Goal: Transaction & Acquisition: Purchase product/service

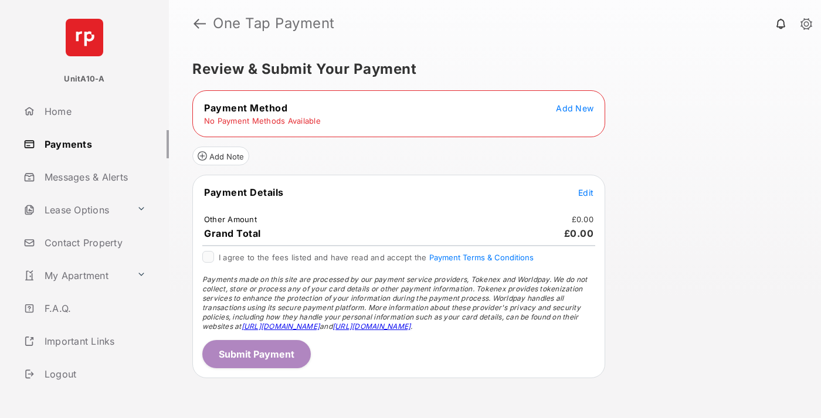
click at [575, 108] on span "Add New" at bounding box center [575, 108] width 38 height 10
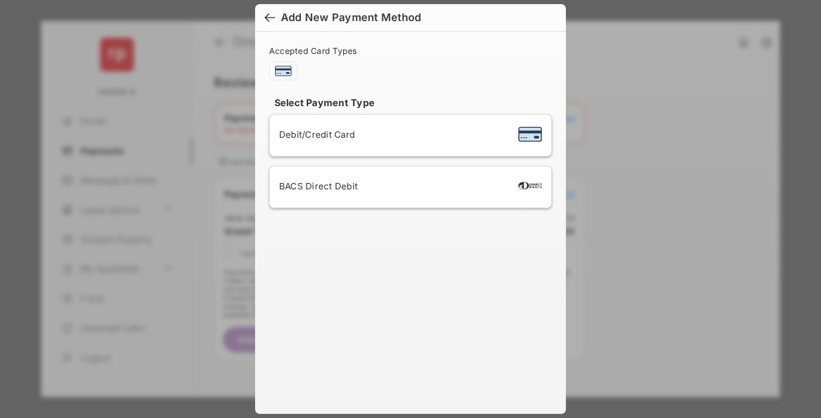
click at [314, 134] on span "Debit/Credit Card" at bounding box center [317, 134] width 76 height 11
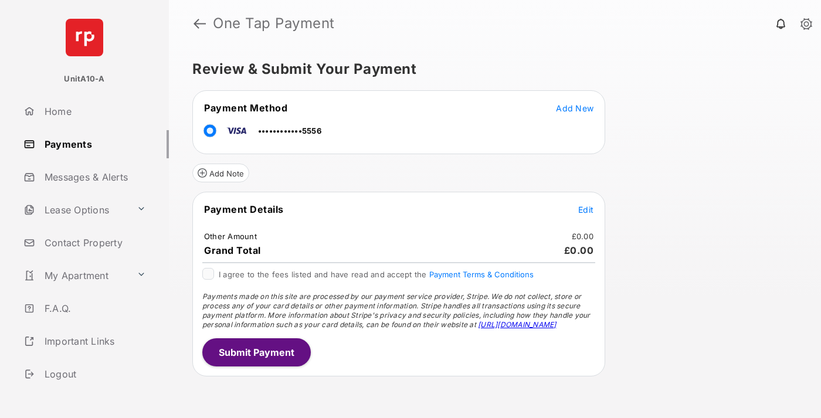
click at [586, 209] on span "Edit" at bounding box center [585, 210] width 15 height 10
click at [256, 352] on button "Submit Payment" at bounding box center [256, 352] width 108 height 28
